Goal: Information Seeking & Learning: Learn about a topic

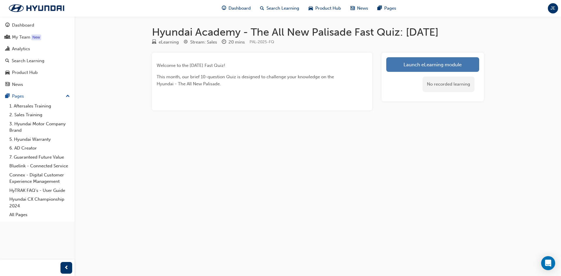
click at [456, 63] on link "Launch eLearning module" at bounding box center [432, 64] width 93 height 15
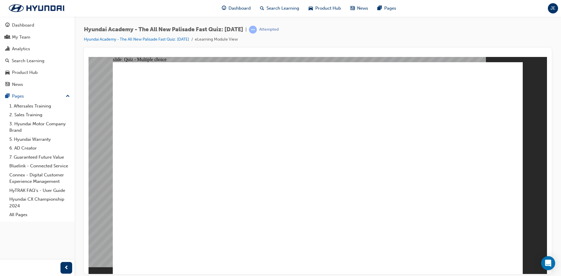
radio input "true"
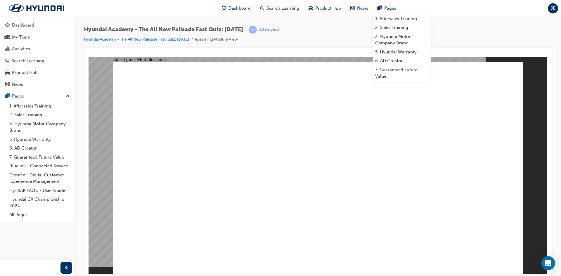
drag, startPoint x: 264, startPoint y: 211, endPoint x: 267, endPoint y: 221, distance: 10.2
radio input "true"
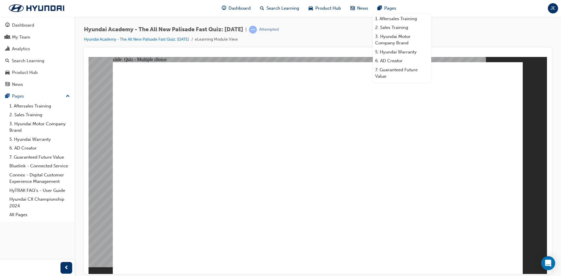
click at [481, 41] on div "Hyundai Academy - The All New Palisade Fast Quiz: [DATE] | Attempted Hyundai Ac…" at bounding box center [318, 37] width 468 height 22
radio input "true"
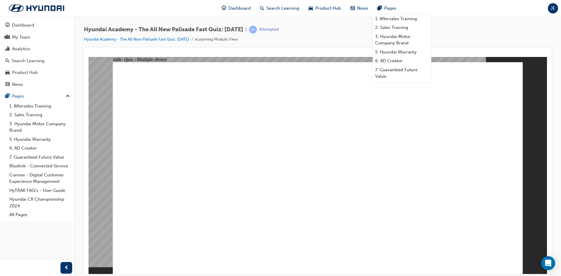
drag, startPoint x: 205, startPoint y: 91, endPoint x: 397, endPoint y: 91, distance: 191.6
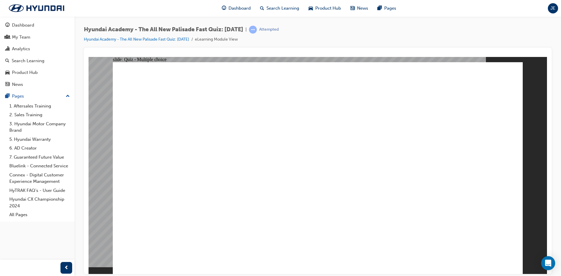
radio input "true"
drag, startPoint x: 295, startPoint y: 241, endPoint x: 294, endPoint y: 245, distance: 4.8
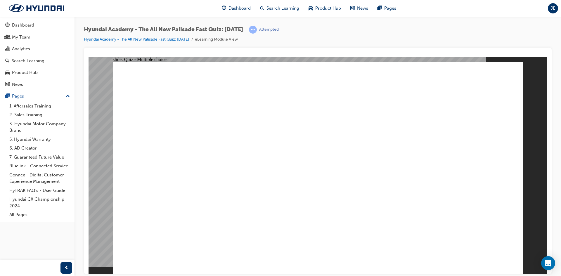
checkbox input "true"
radio input "true"
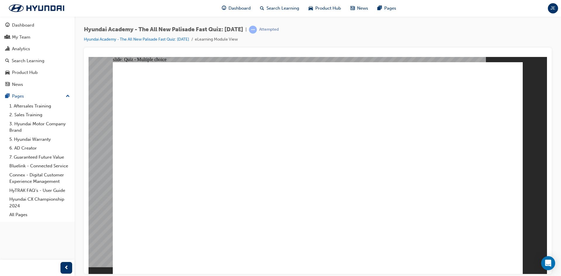
radio input "true"
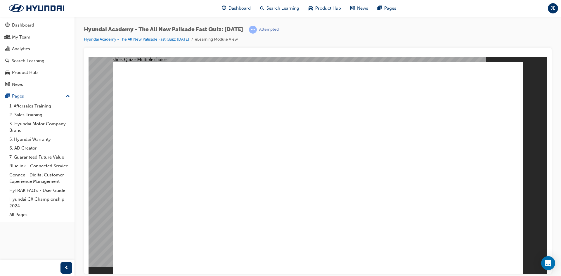
checkbox input "true"
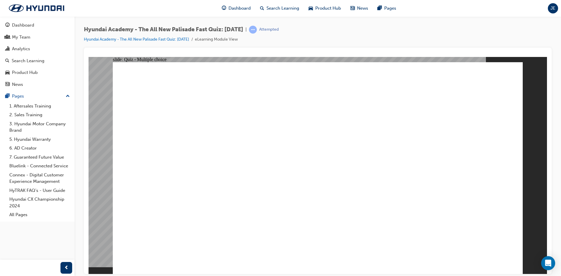
checkbox input "true"
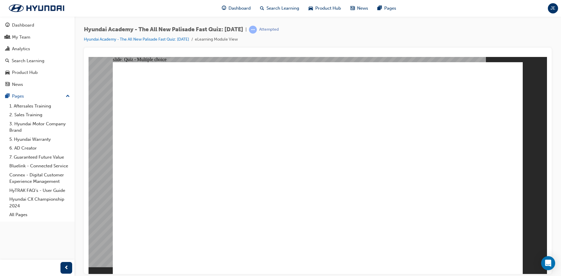
checkbox input "false"
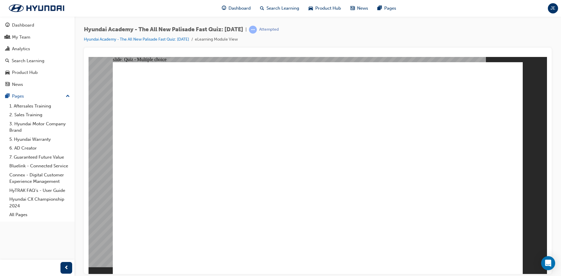
radio input "true"
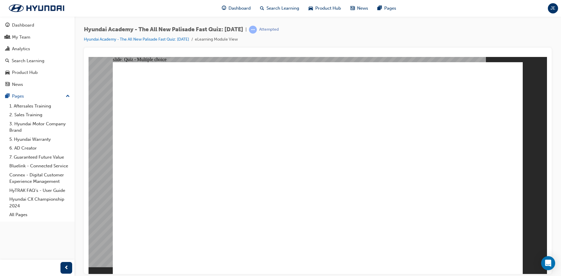
radio input "true"
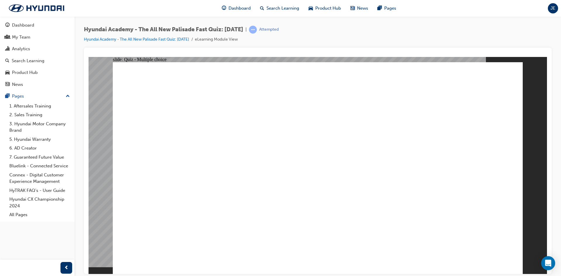
radio input "true"
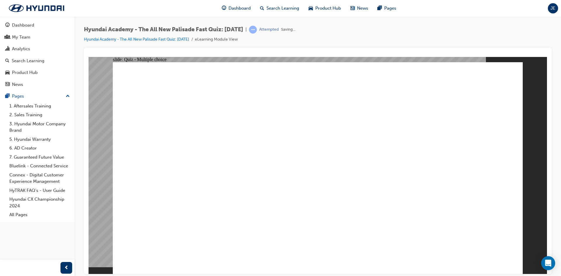
radio input "true"
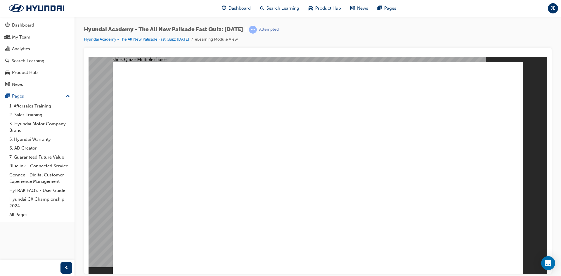
checkbox input "true"
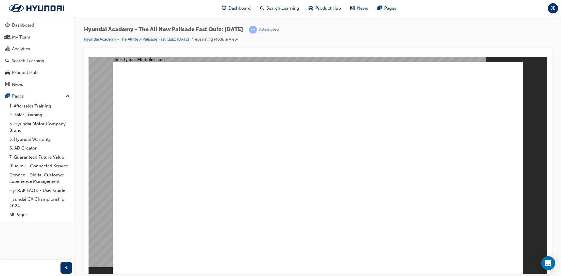
radio input "true"
drag, startPoint x: 260, startPoint y: 181, endPoint x: 260, endPoint y: 191, distance: 10.2
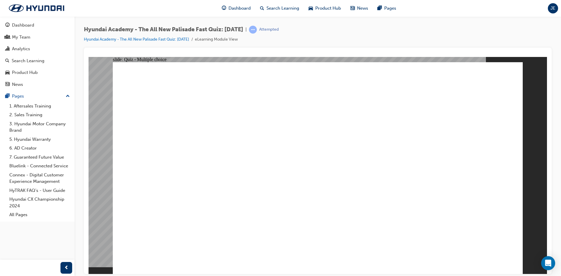
radio input "true"
checkbox input "true"
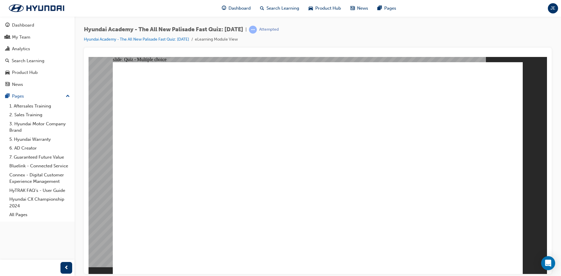
checkbox input "true"
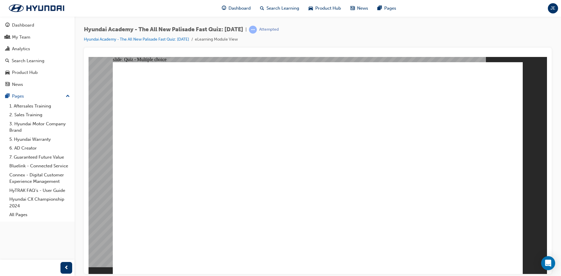
checkbox input "true"
radio input "true"
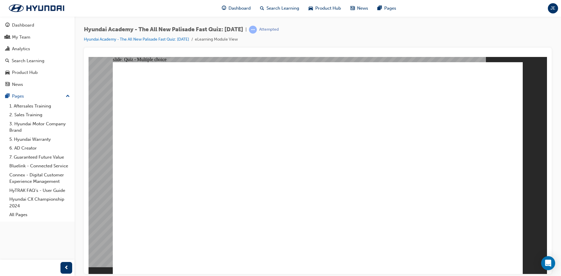
drag, startPoint x: 333, startPoint y: 215, endPoint x: 328, endPoint y: 210, distance: 6.4
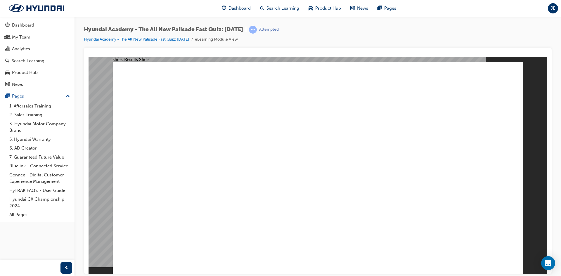
radio input "true"
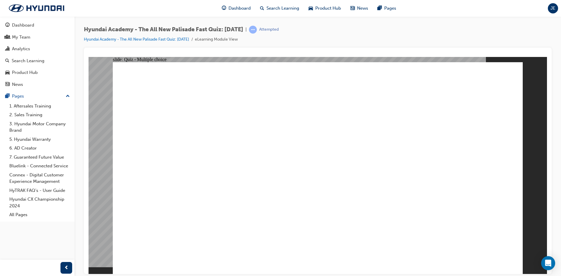
radio input "true"
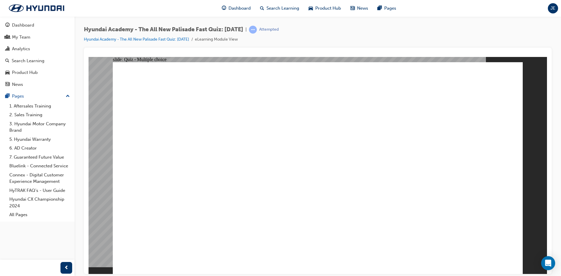
radio input "true"
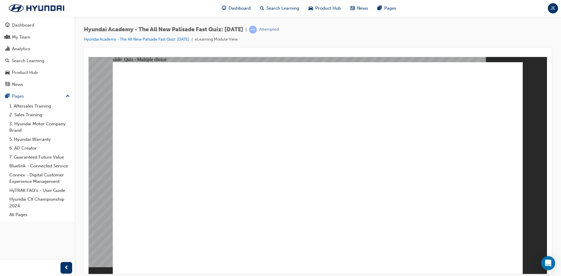
radio input "true"
checkbox input "true"
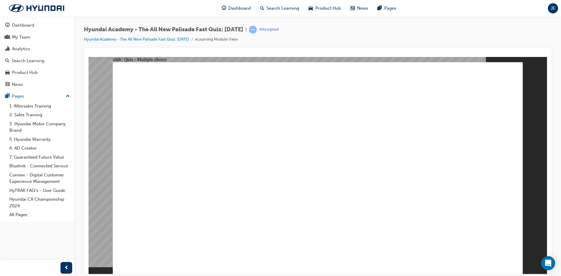
radio input "true"
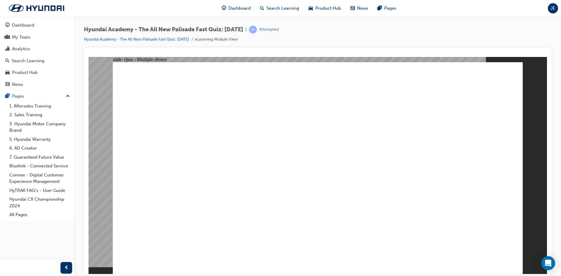
radio input "true"
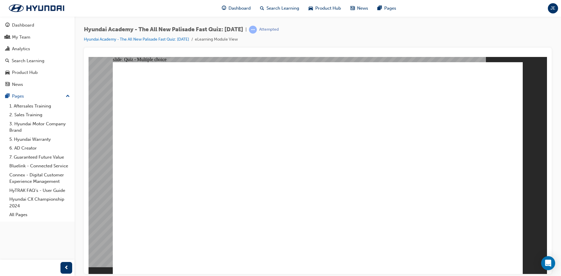
checkbox input "true"
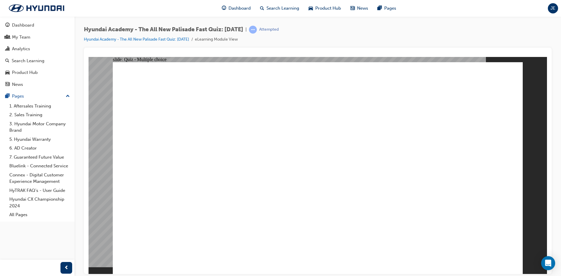
checkbox input "true"
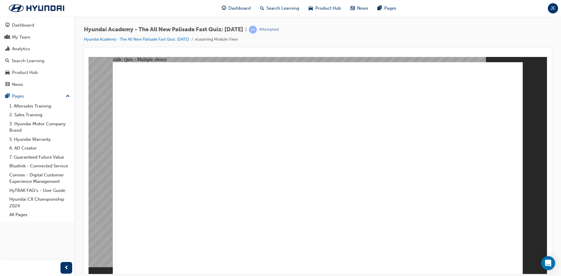
radio input "true"
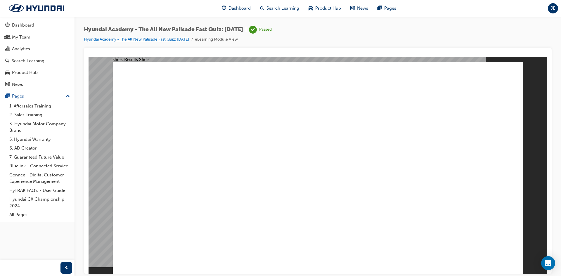
click at [185, 40] on link "Hyundai Academy - The All New Palisade Fast Quiz: [DATE]" at bounding box center [136, 39] width 105 height 5
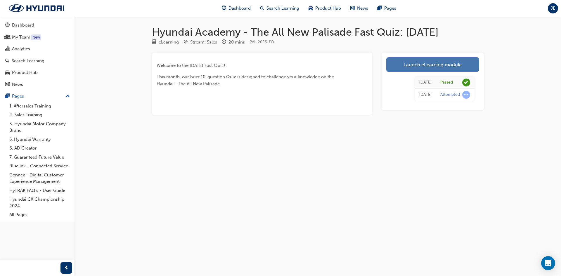
click at [442, 67] on link "Launch eLearning module" at bounding box center [432, 64] width 93 height 15
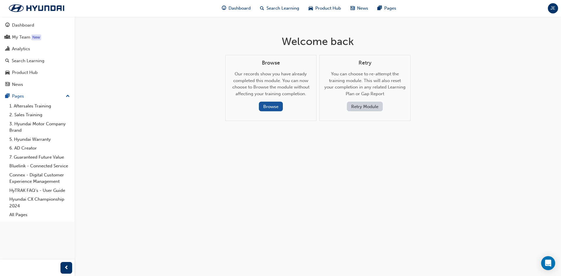
click at [370, 109] on button "Retry Module" at bounding box center [365, 107] width 36 height 10
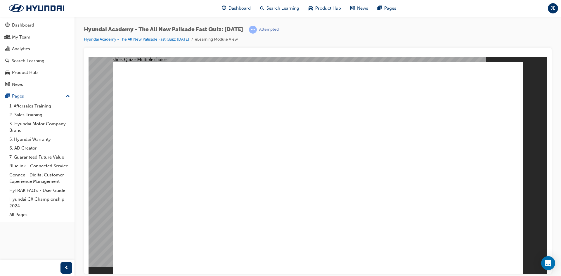
radio input "true"
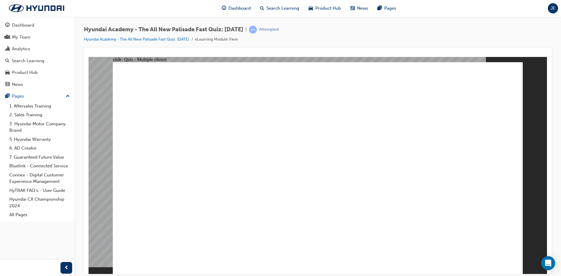
radio input "true"
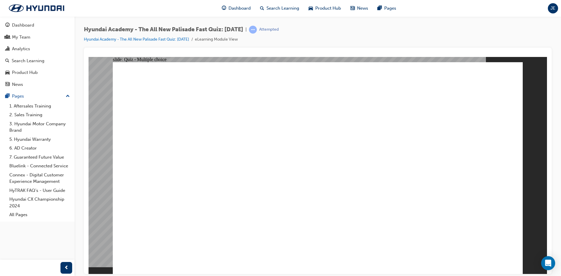
radio input "true"
checkbox input "true"
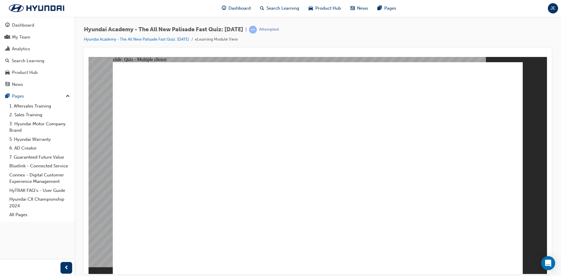
checkbox input "true"
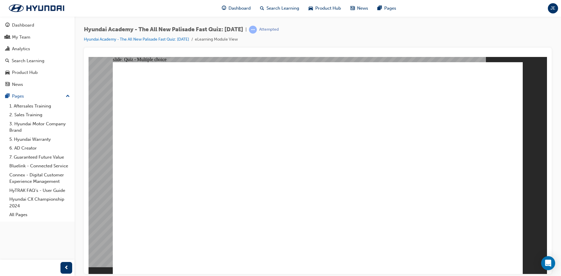
radio input "true"
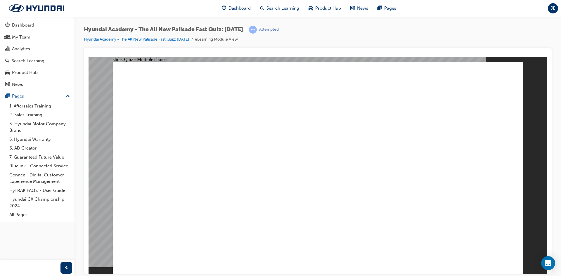
radio input "true"
checkbox input "true"
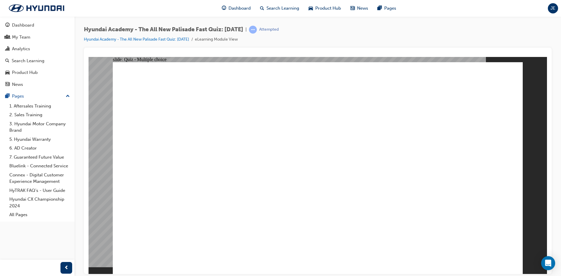
checkbox input "true"
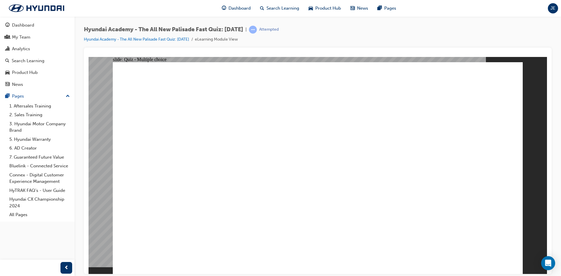
checkbox input "true"
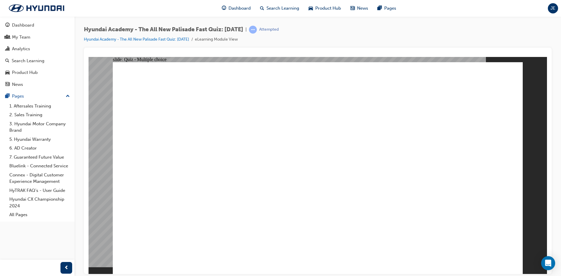
radio input "true"
